Goal: Information Seeking & Learning: Check status

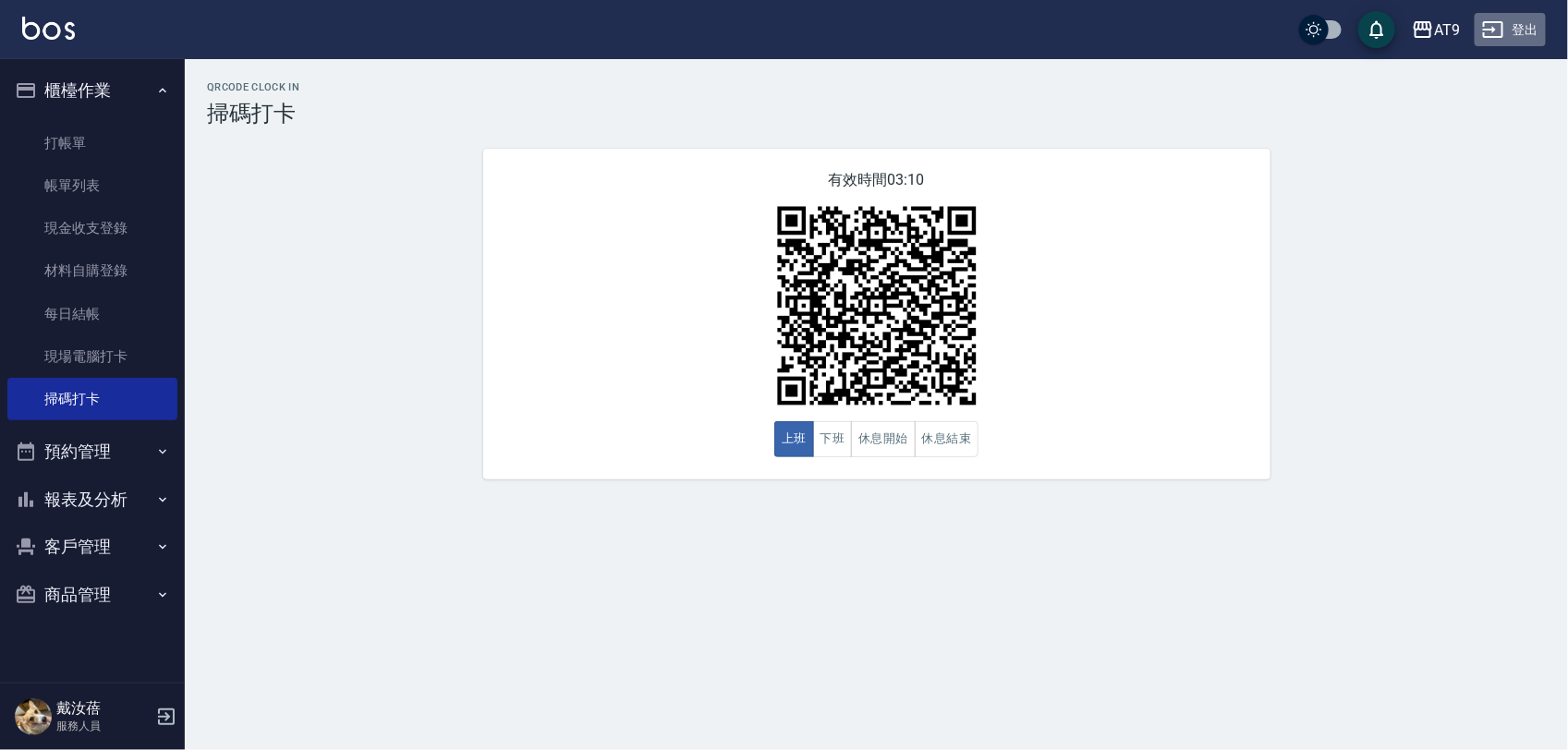
click at [1538, 23] on button "登出" at bounding box center [1510, 30] width 71 height 34
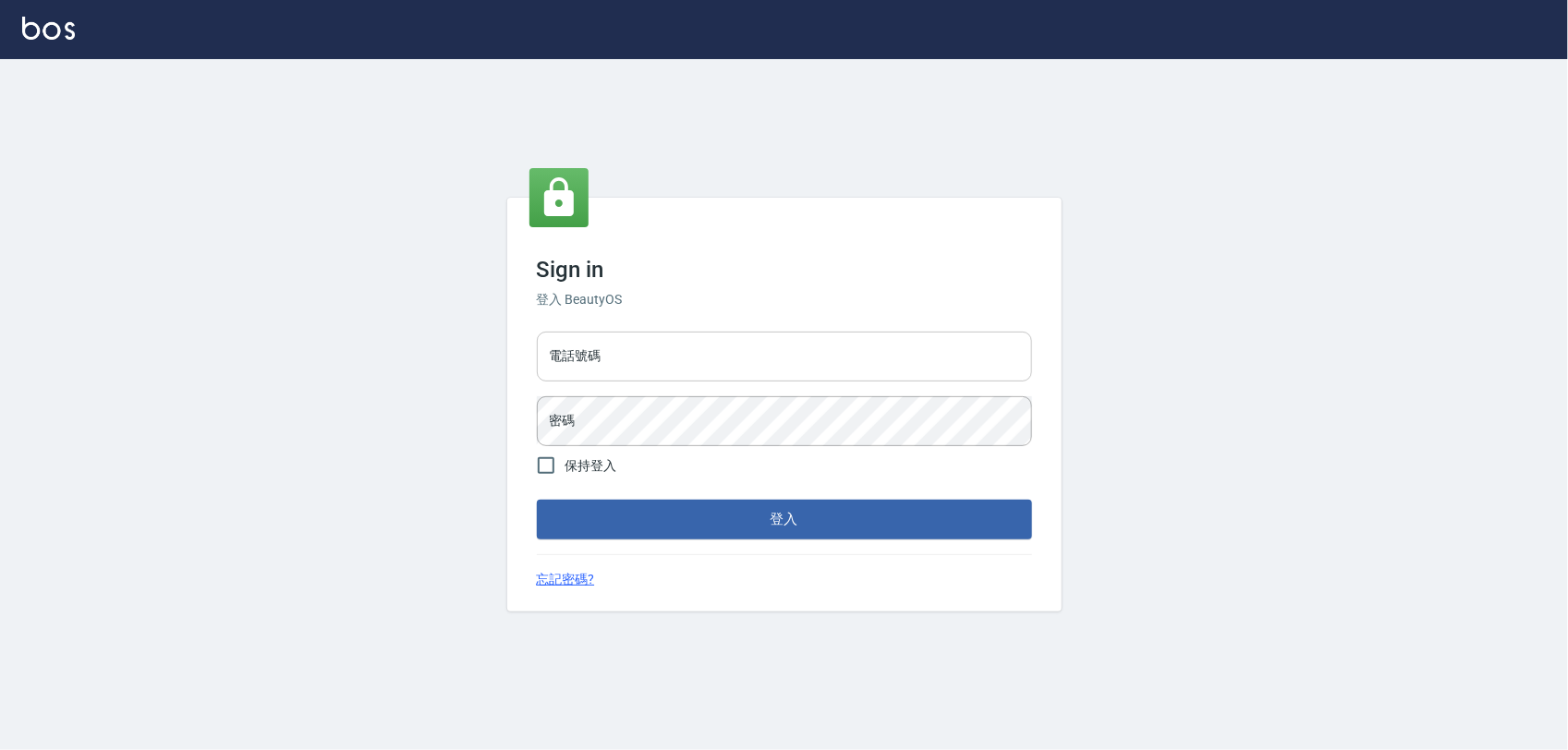
drag, startPoint x: 0, startPoint y: 0, endPoint x: 754, endPoint y: 360, distance: 835.5
click at [754, 360] on input "電話號碼" at bounding box center [784, 356] width 495 height 50
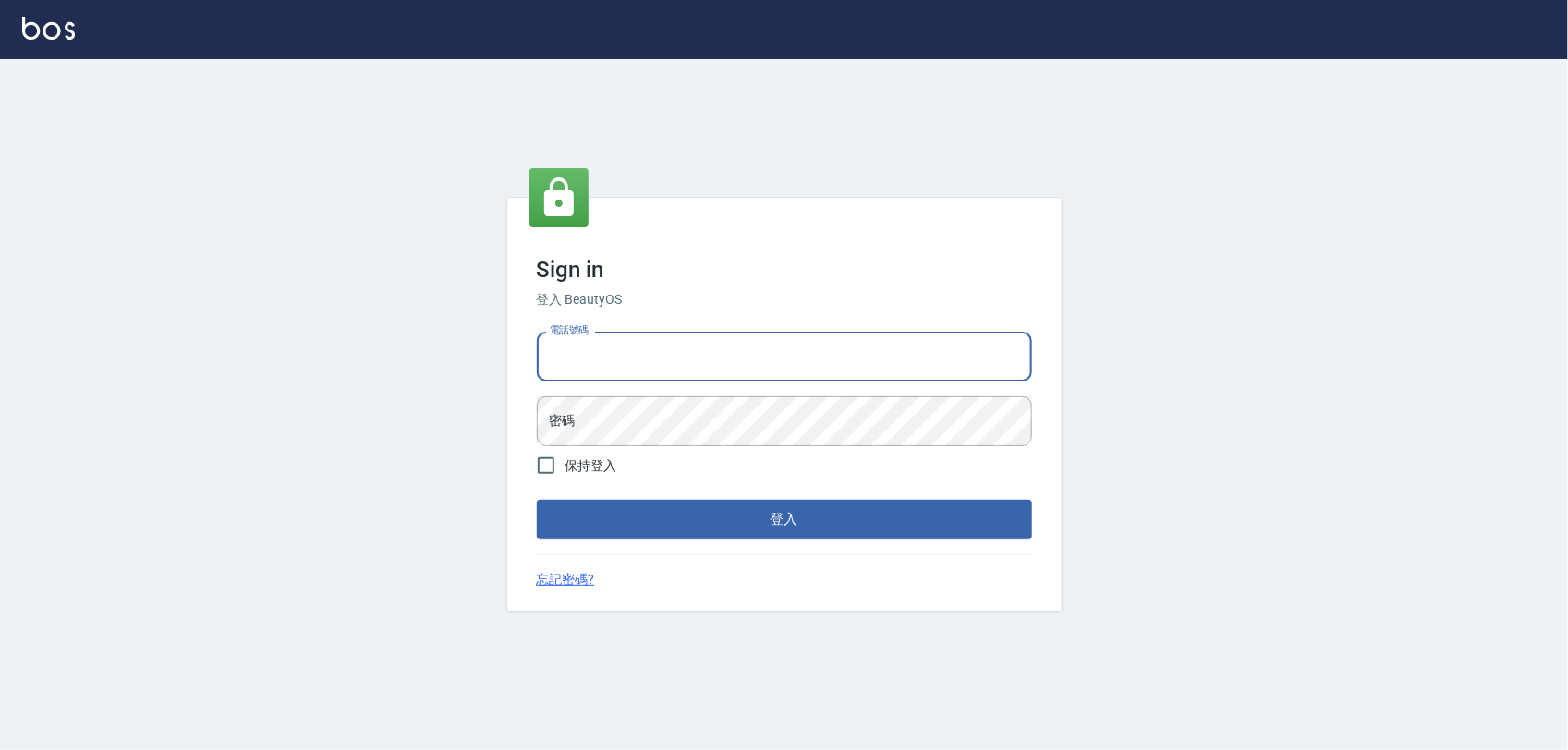
type input "0968065108"
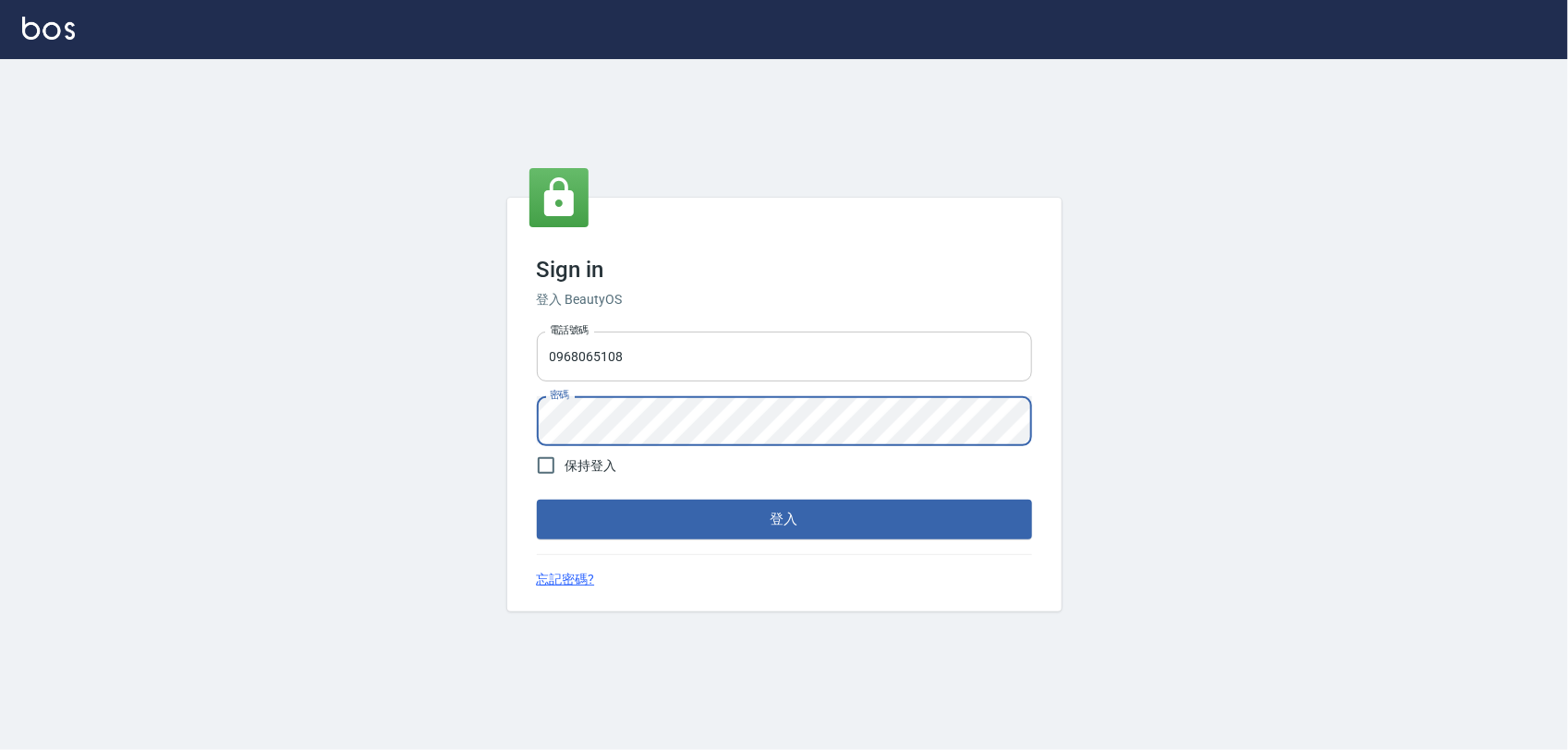
click at [536, 500] on button "登入" at bounding box center [784, 518] width 495 height 38
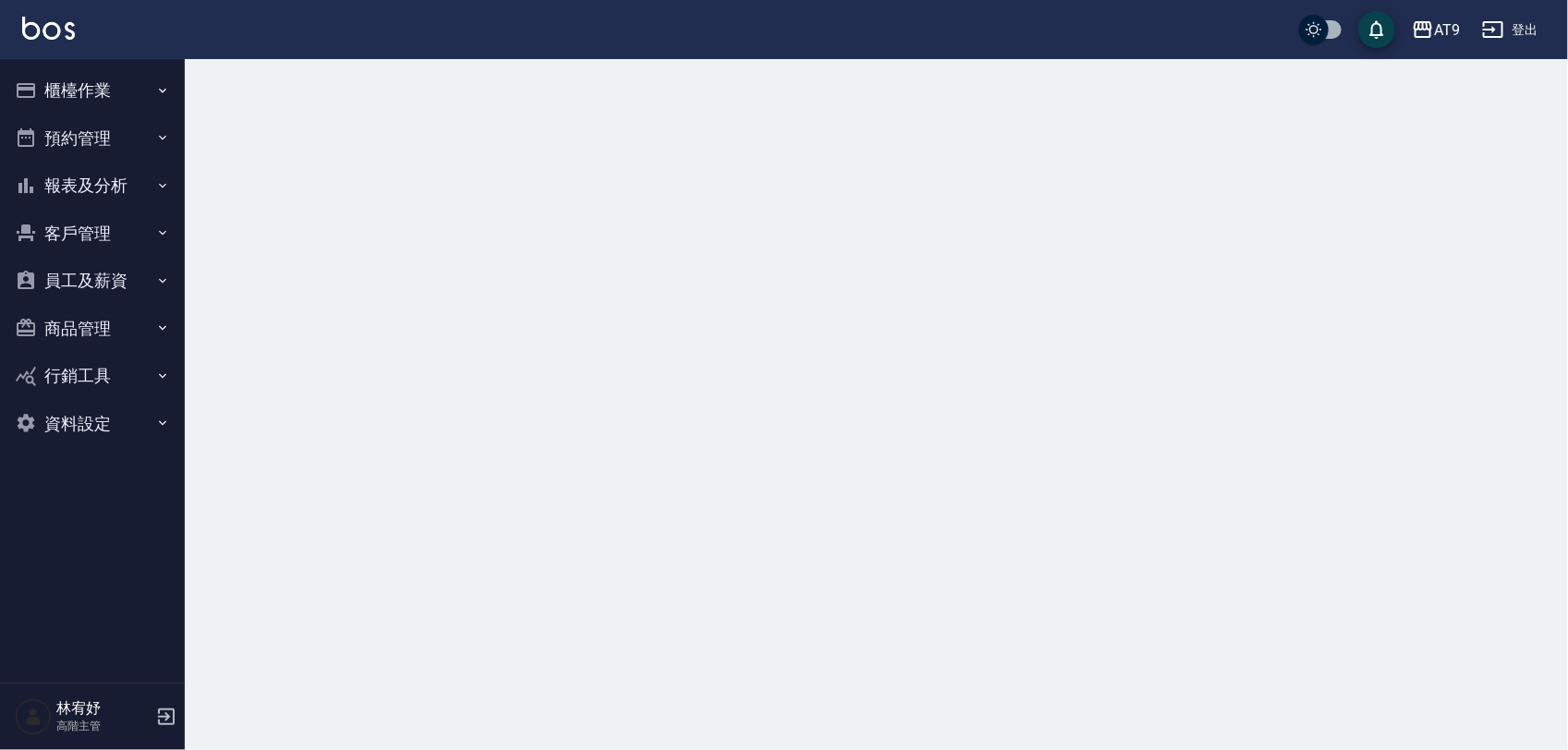
click at [121, 176] on button "報表及分析" at bounding box center [92, 185] width 170 height 48
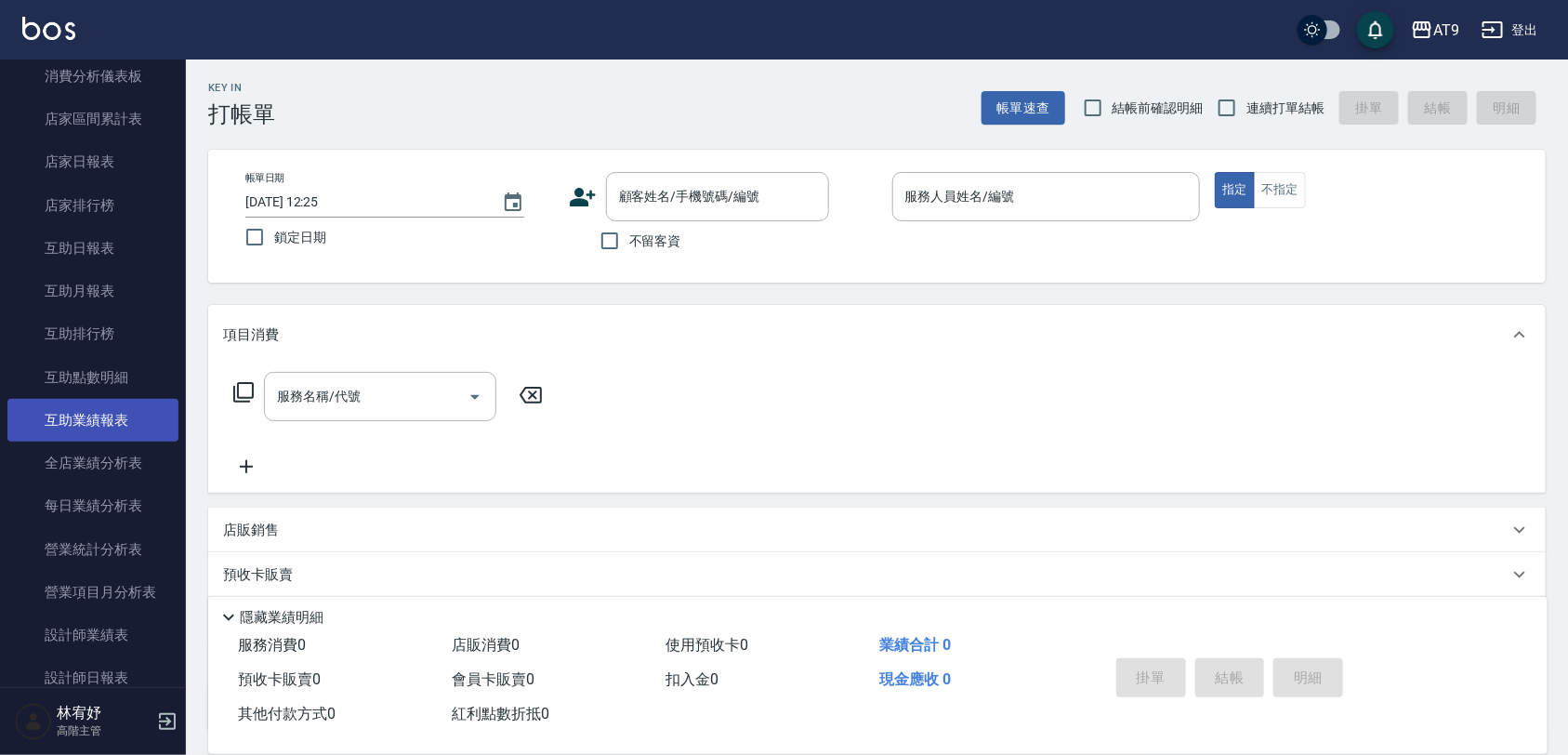
scroll to position [232, 0]
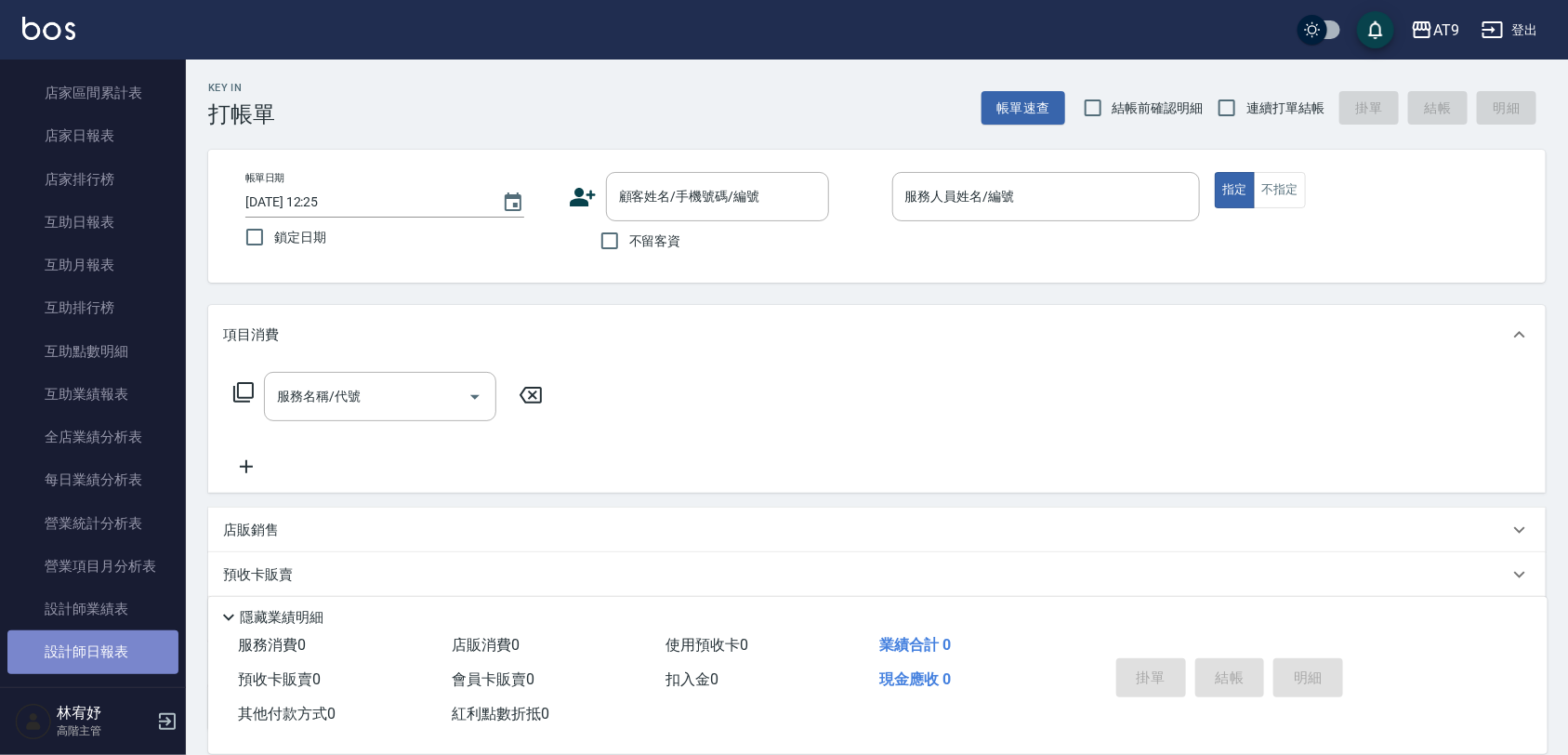
click at [126, 639] on link "設計師日報表" at bounding box center [92, 651] width 171 height 43
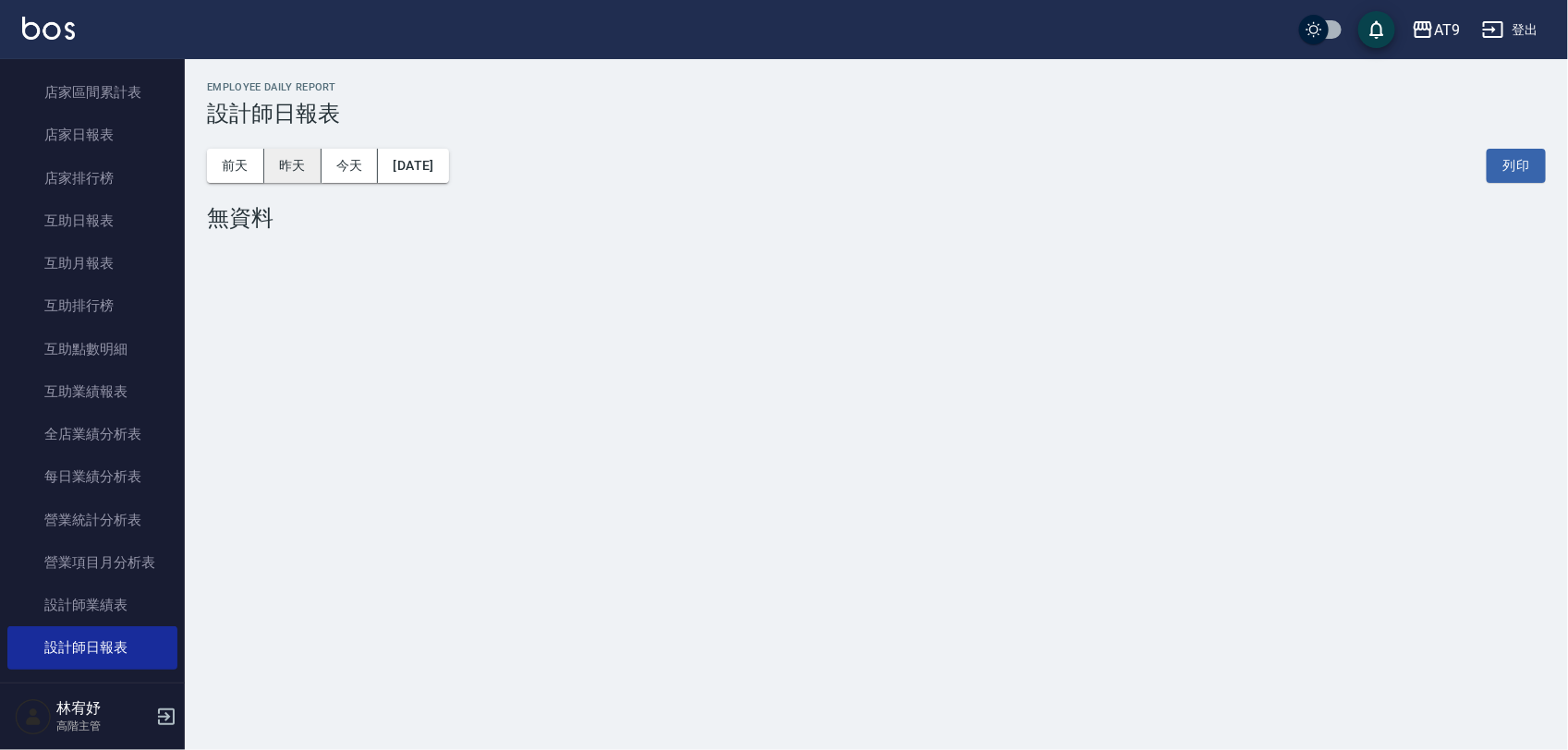
click at [297, 172] on button "昨天" at bounding box center [293, 166] width 57 height 34
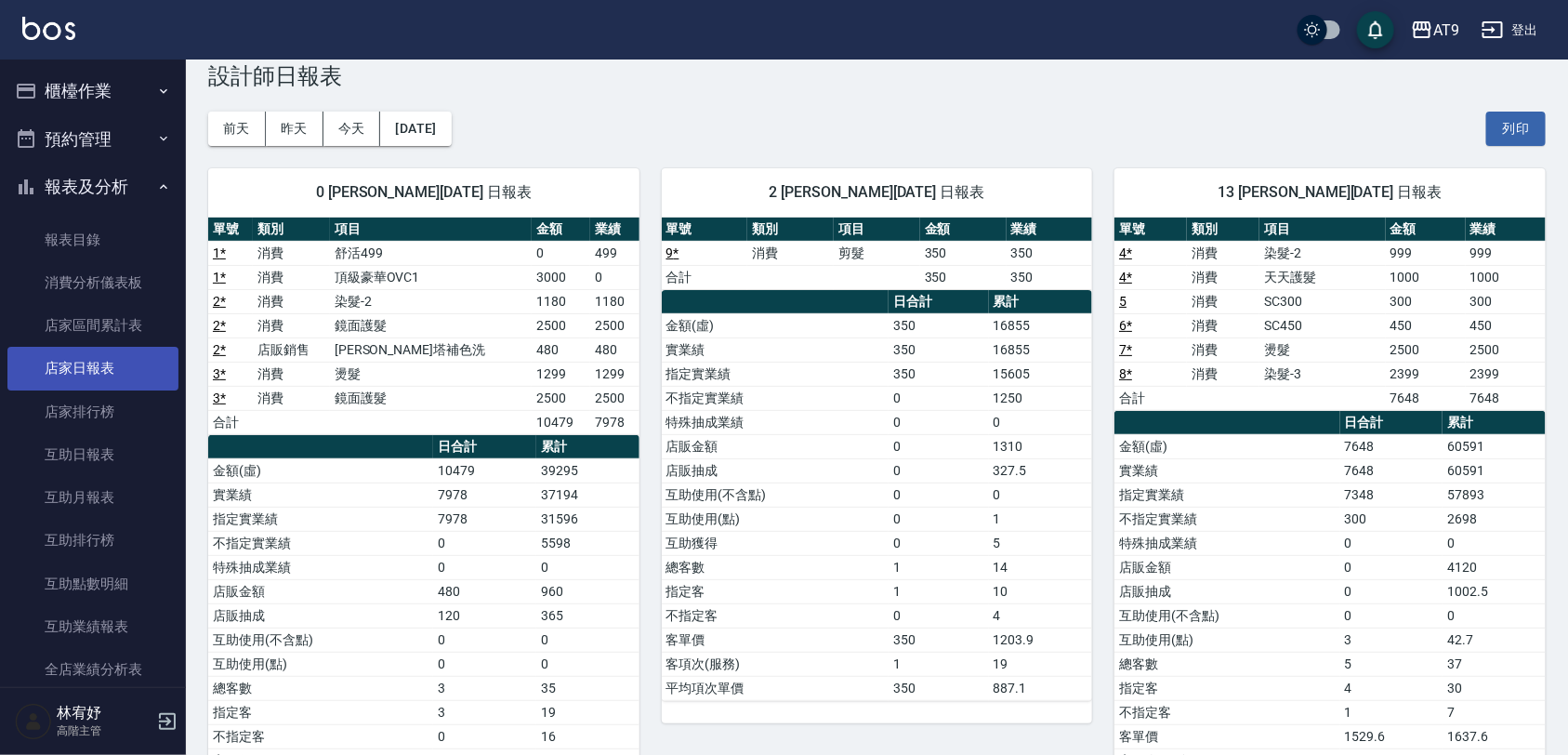
click at [111, 372] on link "店家日報表" at bounding box center [92, 367] width 171 height 43
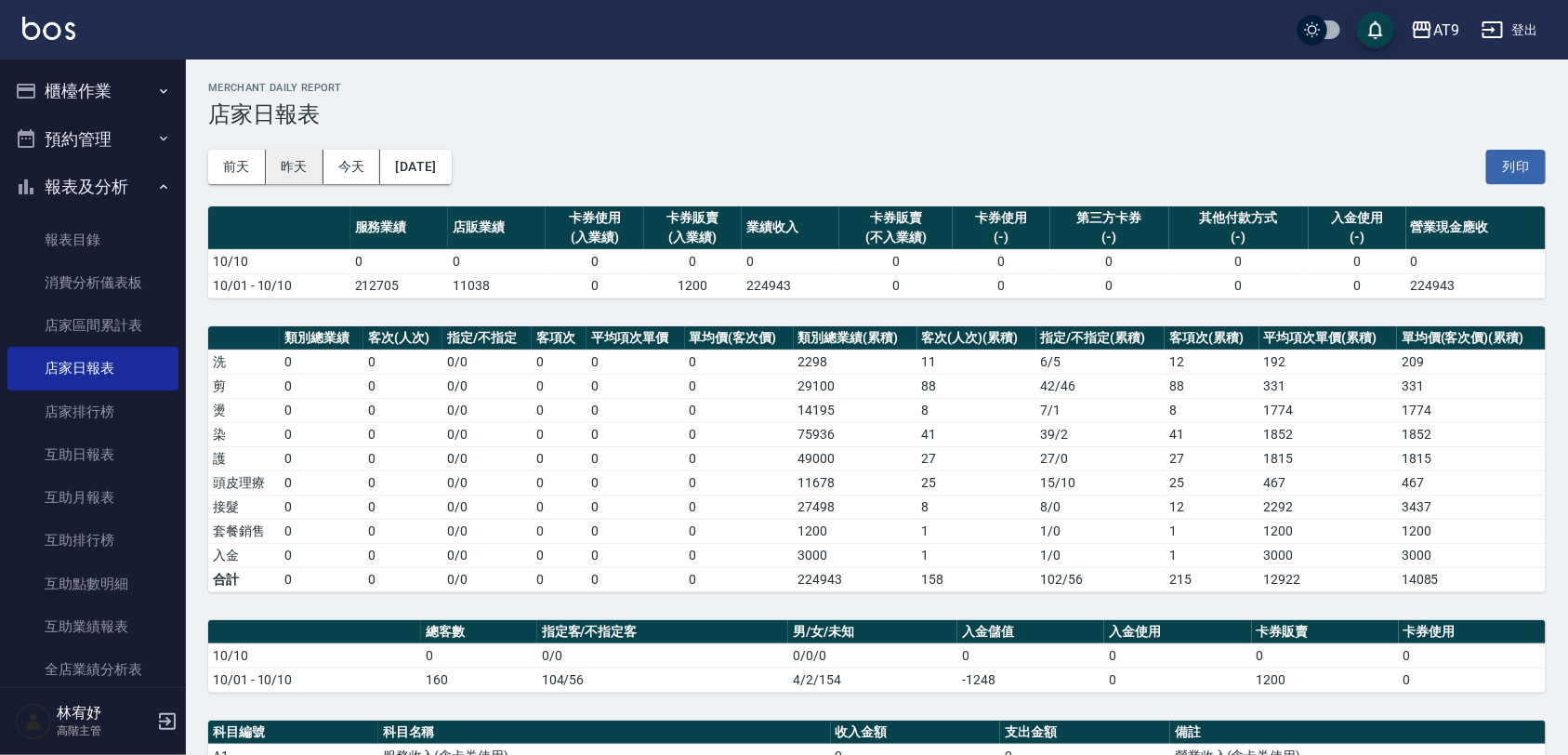
click at [298, 179] on button "昨天" at bounding box center [295, 167] width 58 height 35
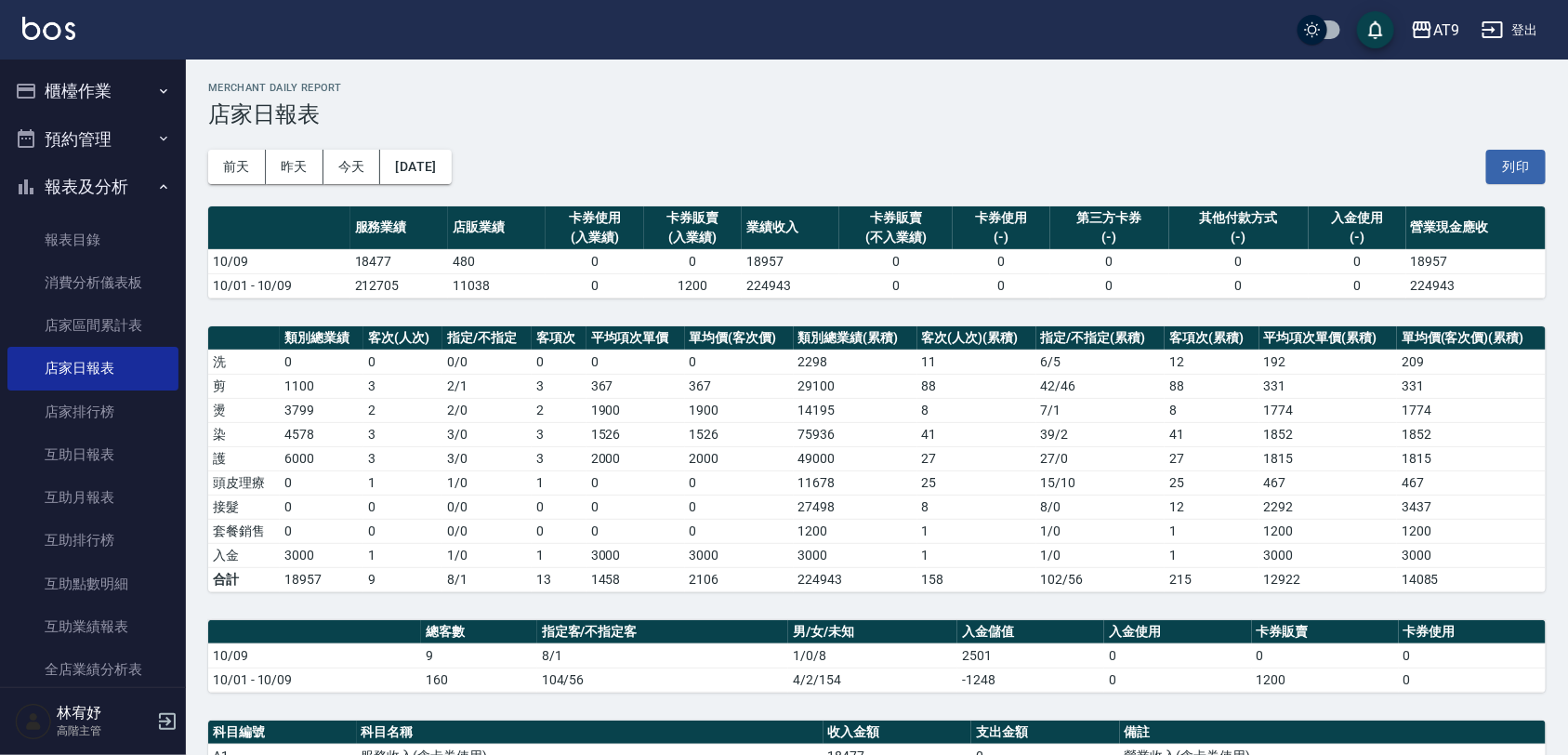
click at [132, 89] on button "櫃檯作業" at bounding box center [92, 90] width 171 height 49
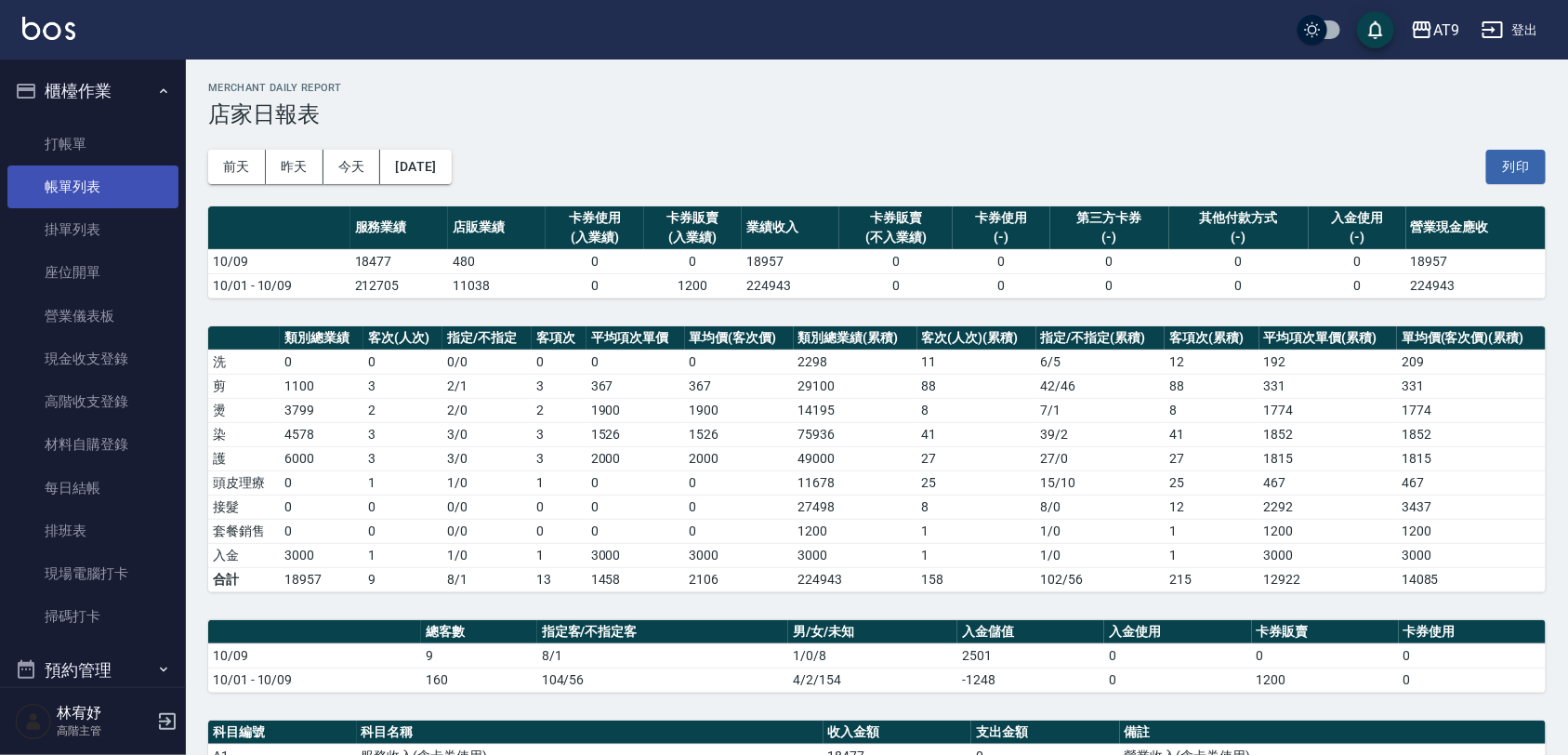
click at [98, 184] on link "帳單列表" at bounding box center [92, 187] width 171 height 43
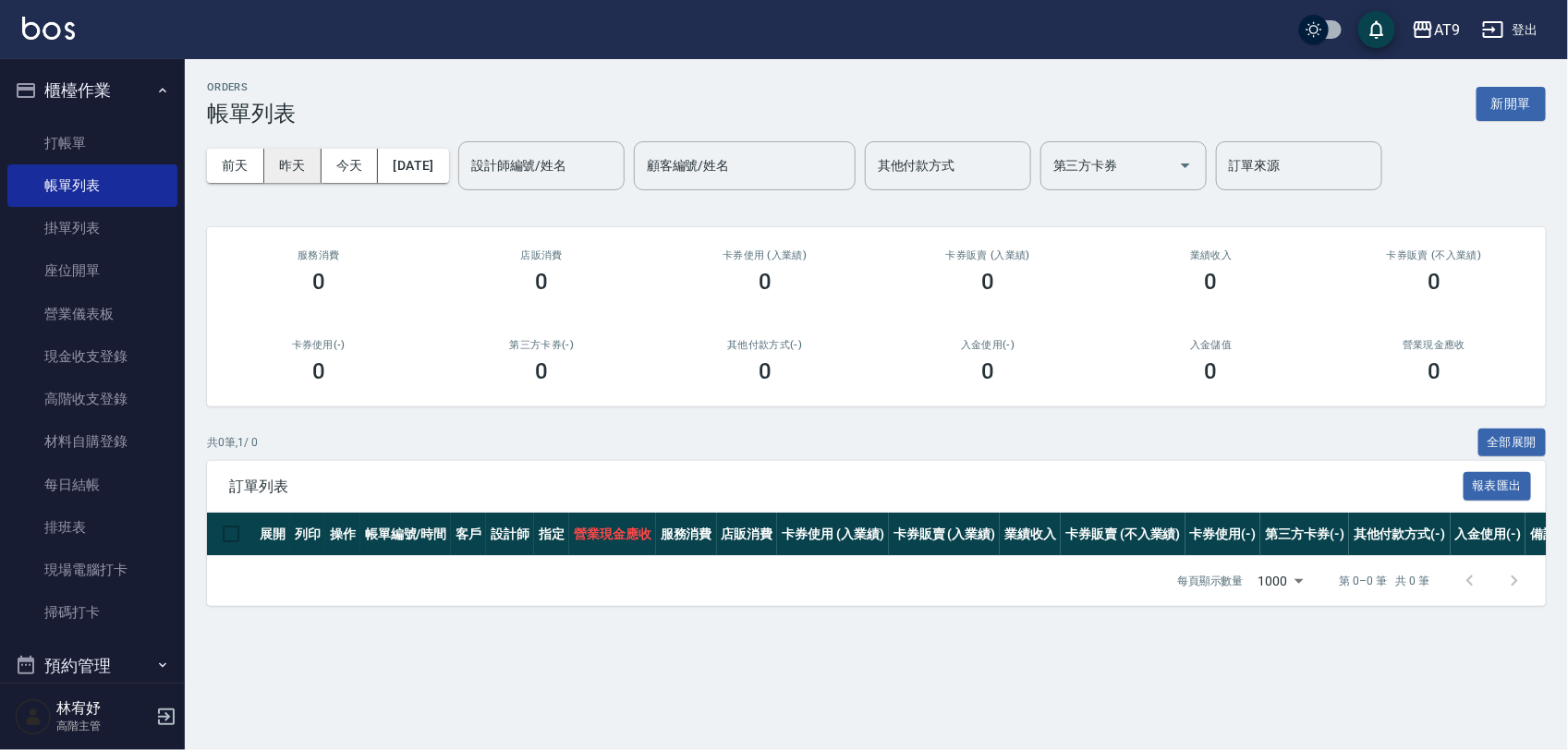
click at [272, 162] on button "昨天" at bounding box center [293, 166] width 57 height 34
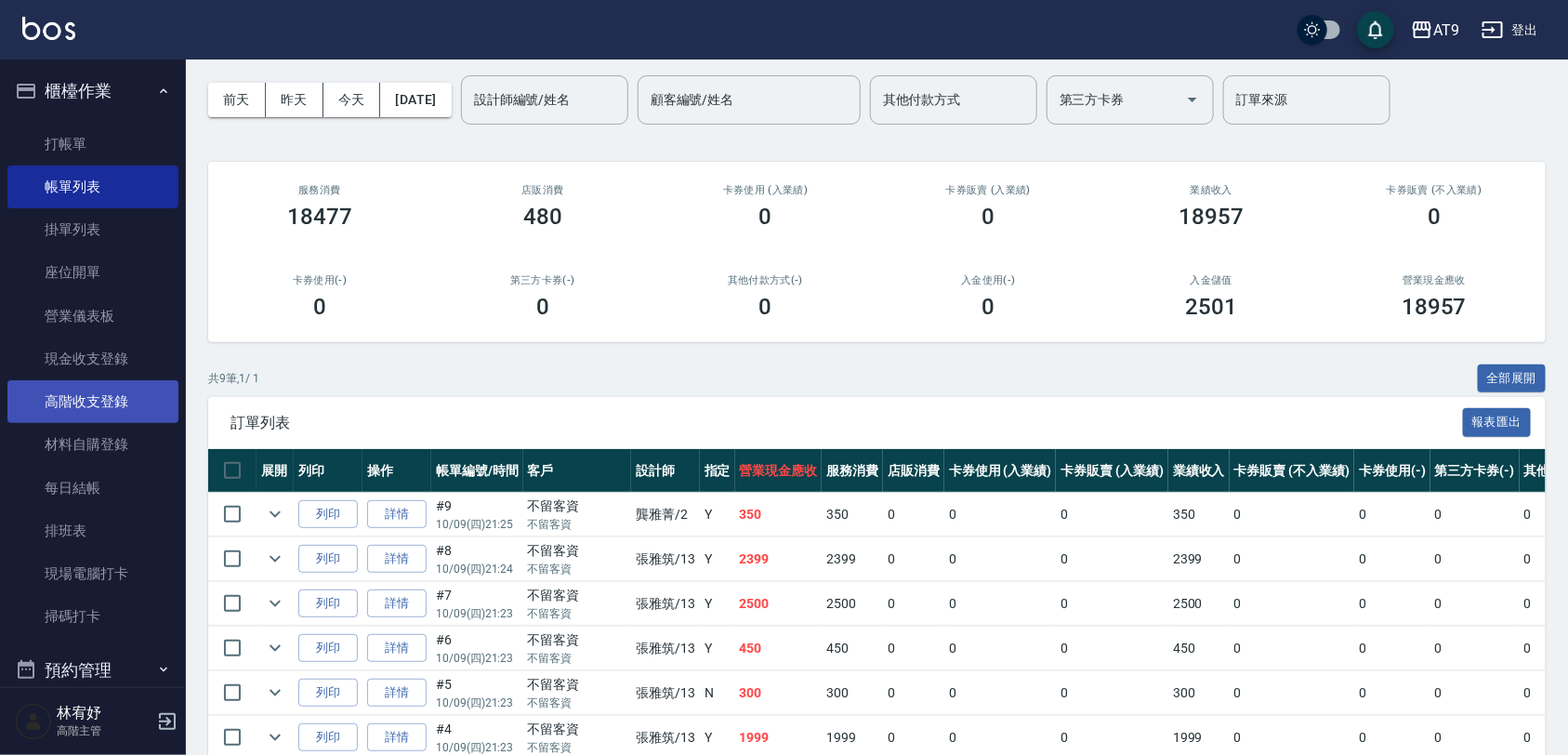
scroll to position [464, 0]
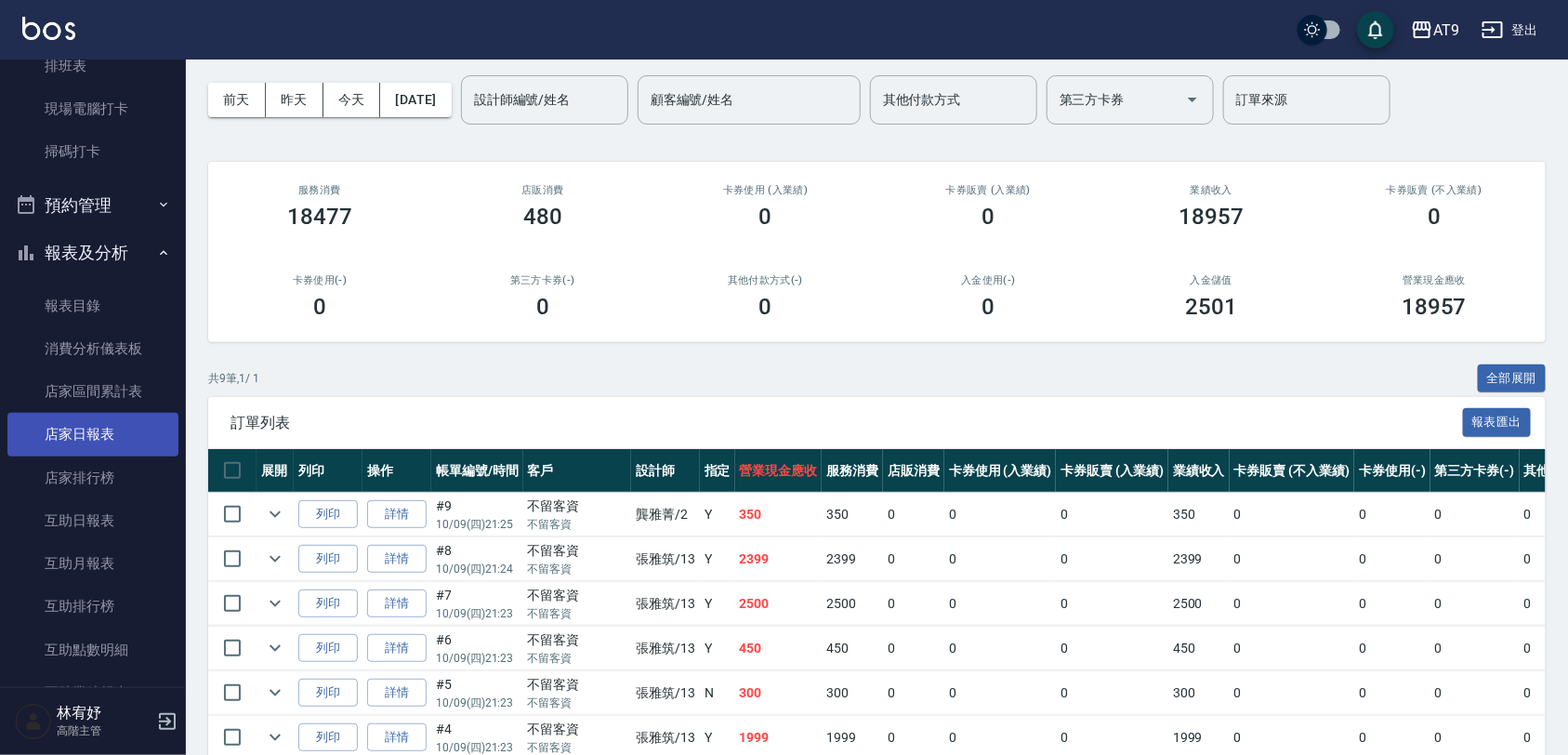
click at [107, 421] on link "店家日報表" at bounding box center [92, 434] width 171 height 43
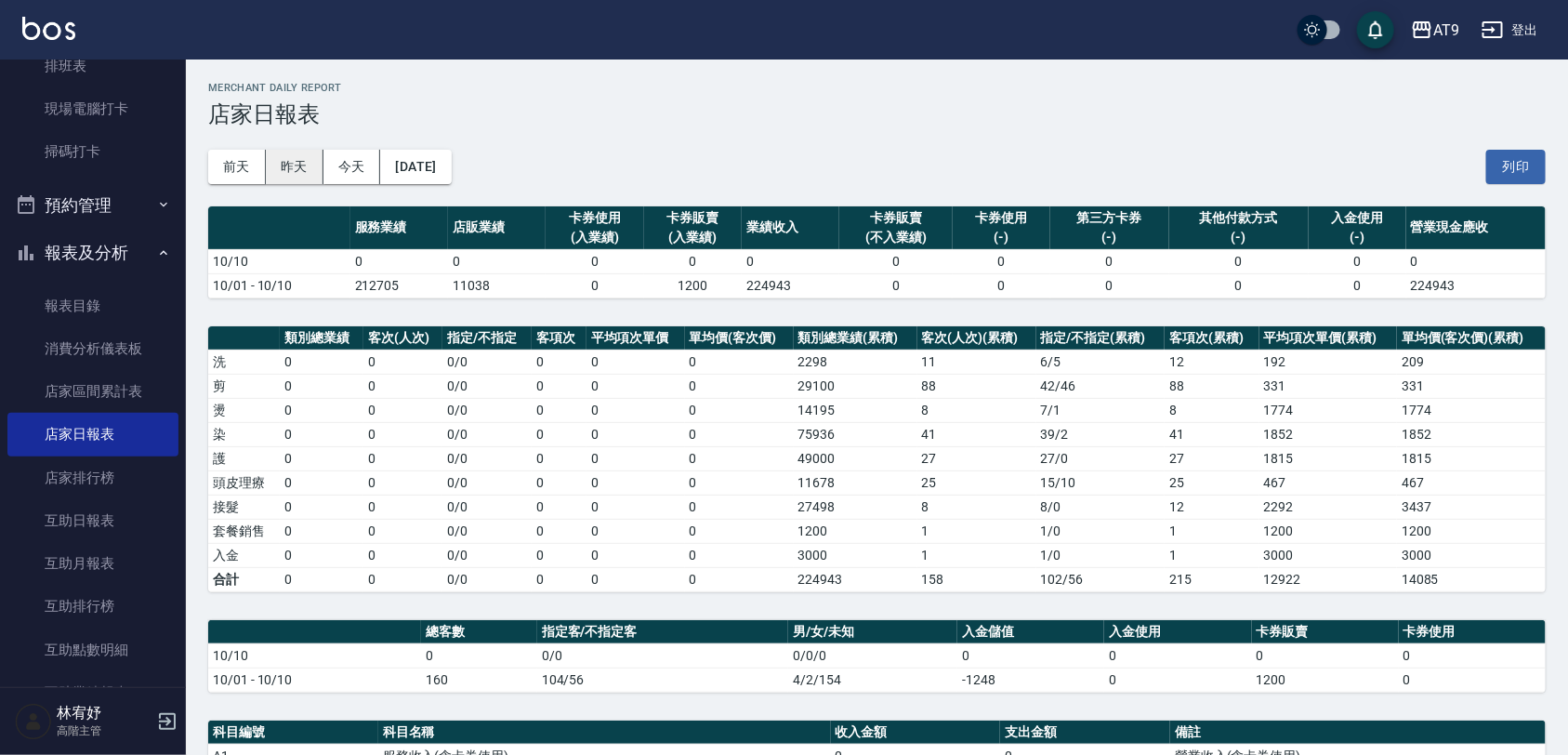
drag, startPoint x: 299, startPoint y: 161, endPoint x: 313, endPoint y: 161, distance: 14.0
click at [307, 161] on button "昨天" at bounding box center [295, 167] width 58 height 35
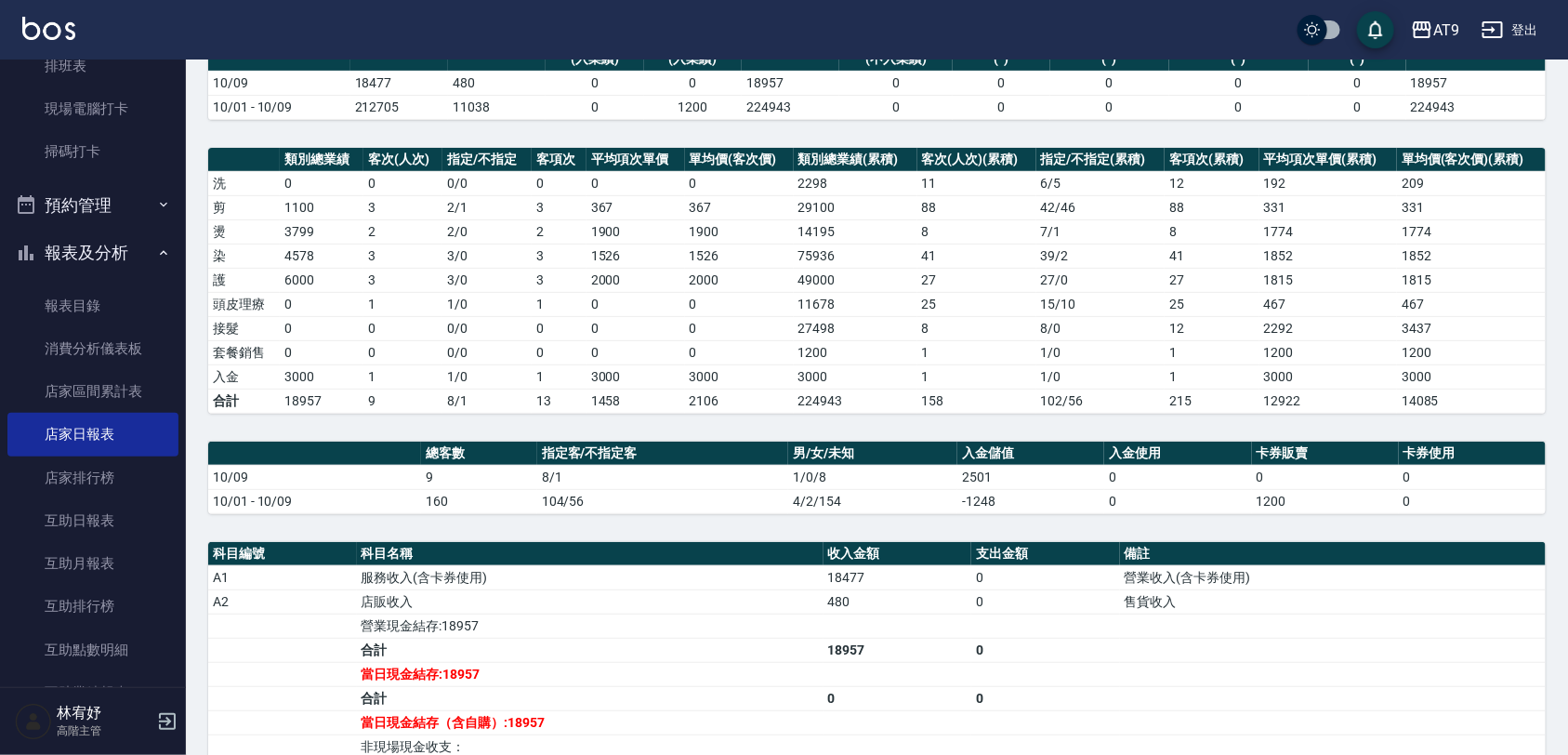
scroll to position [232, 0]
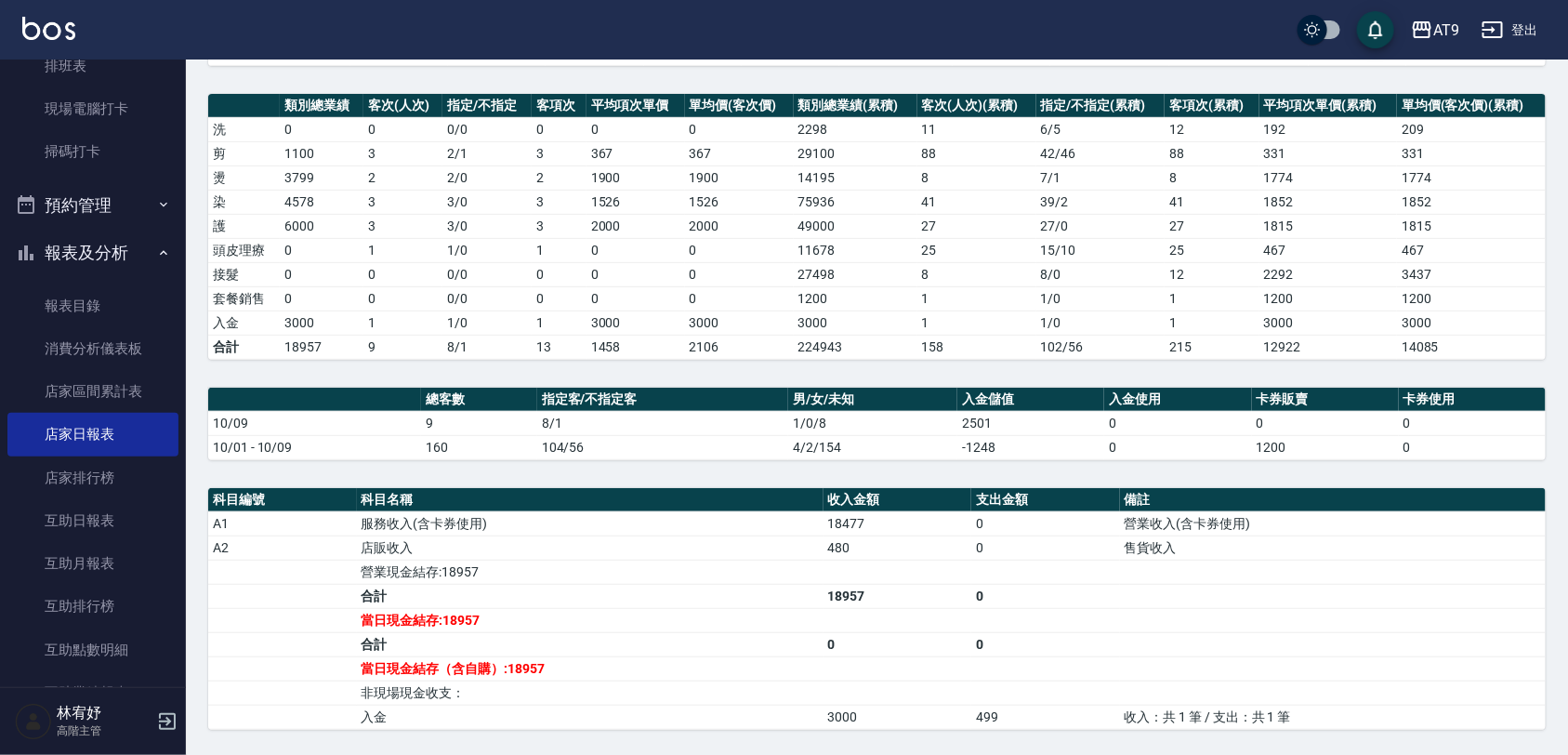
click at [675, 397] on th "指定客/不指定客" at bounding box center [663, 400] width 252 height 24
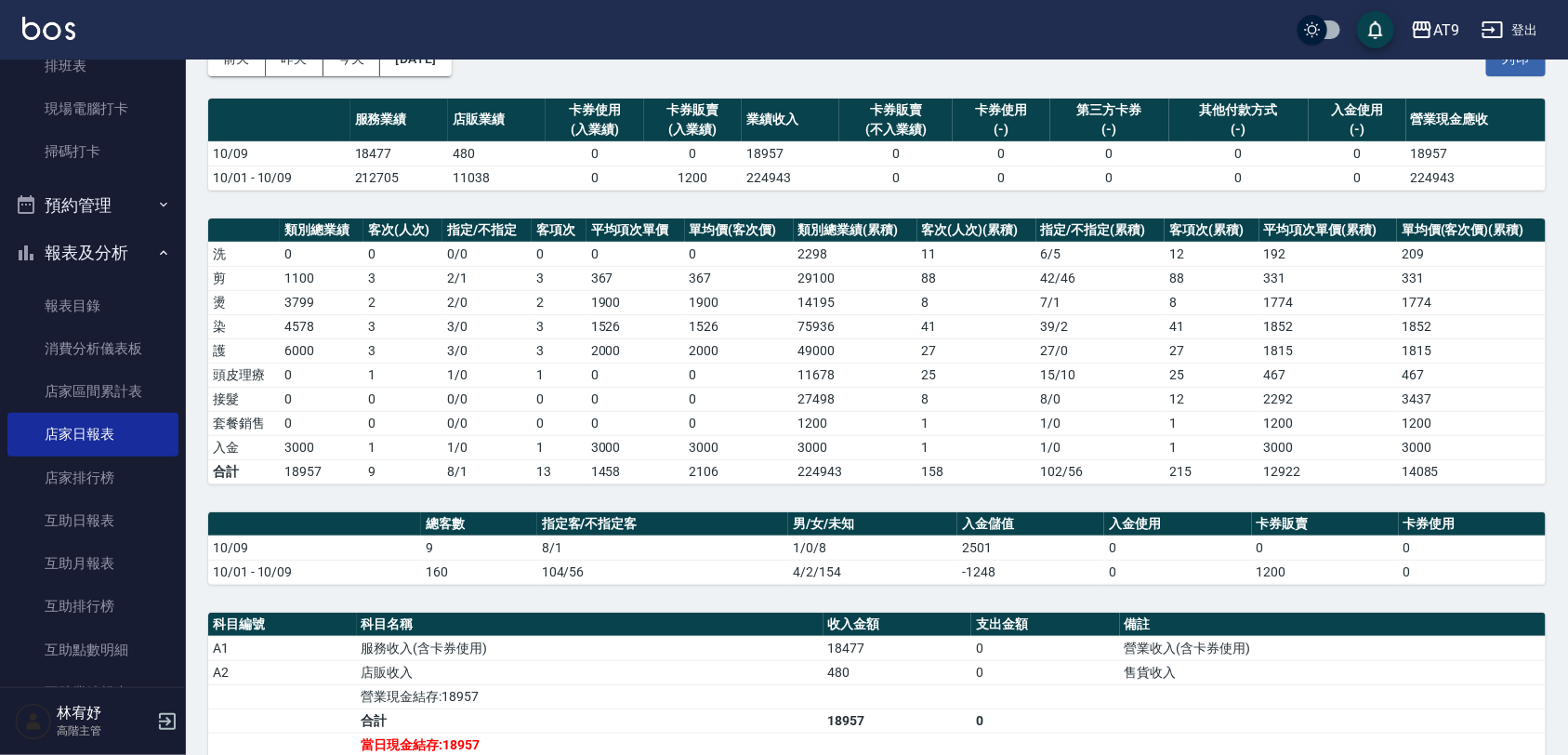
scroll to position [0, 0]
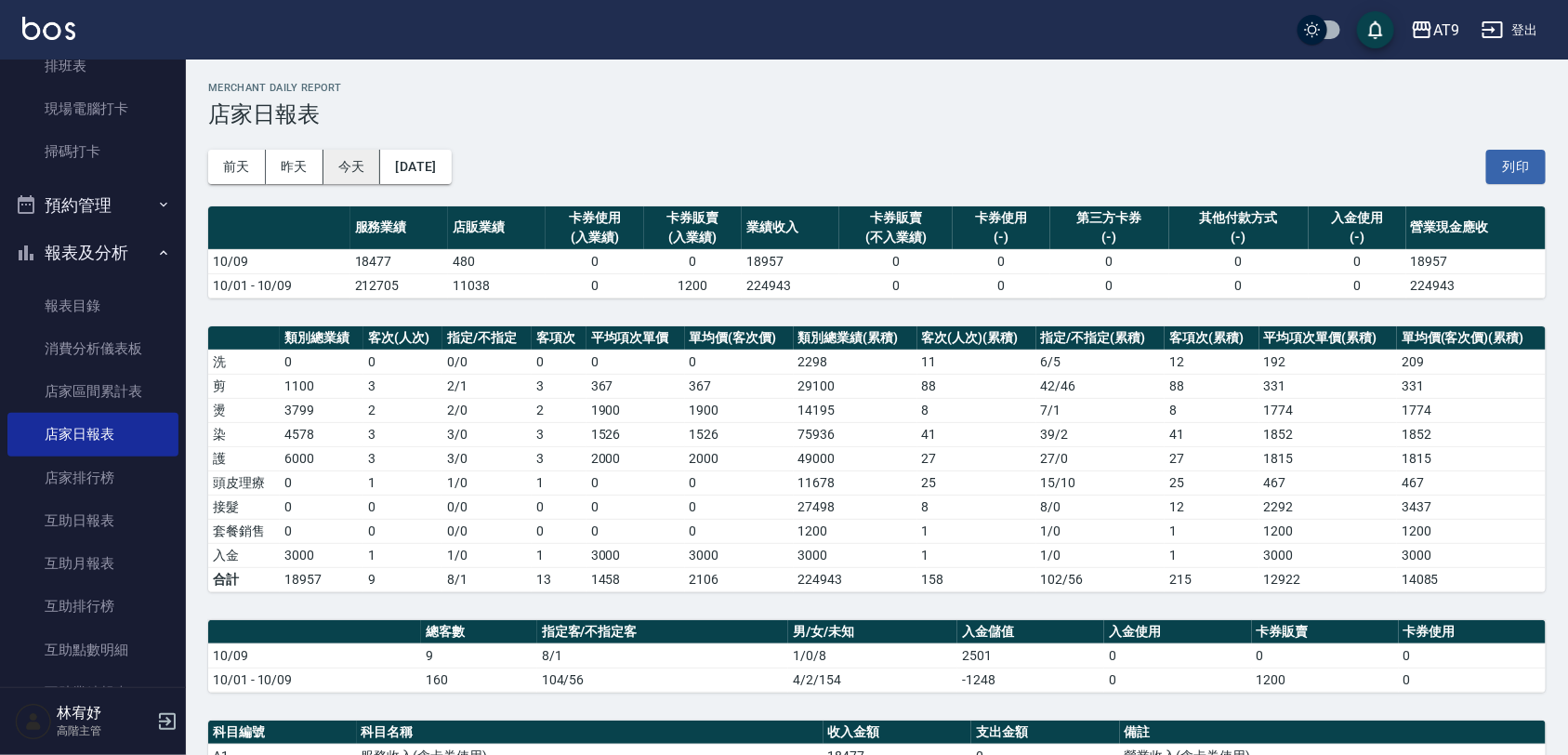
click at [335, 170] on button "今天" at bounding box center [352, 167] width 58 height 35
